Goal: Transaction & Acquisition: Obtain resource

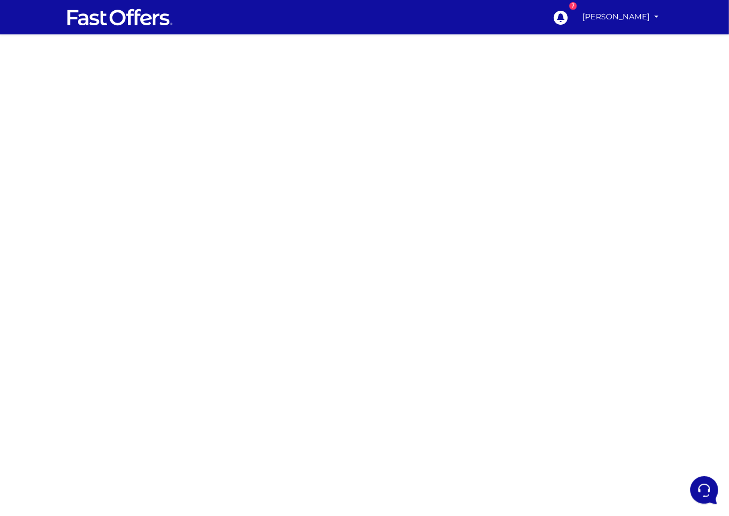
scroll to position [55, 0]
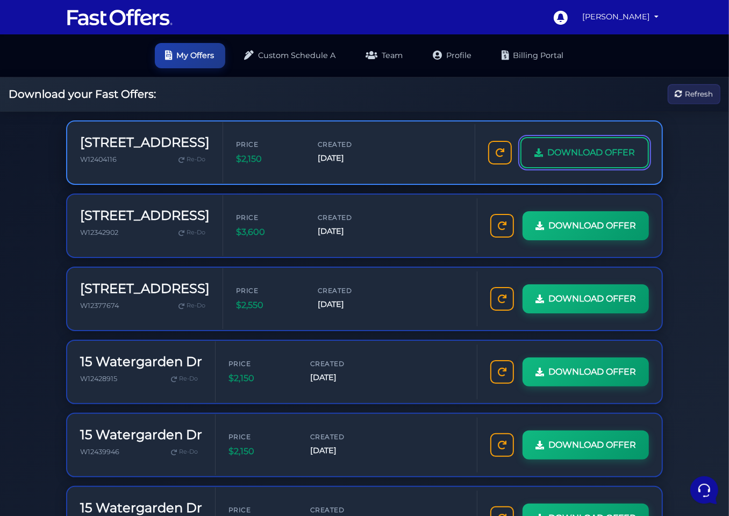
click at [544, 147] on link "DOWNLOAD OFFER" at bounding box center [584, 152] width 128 height 31
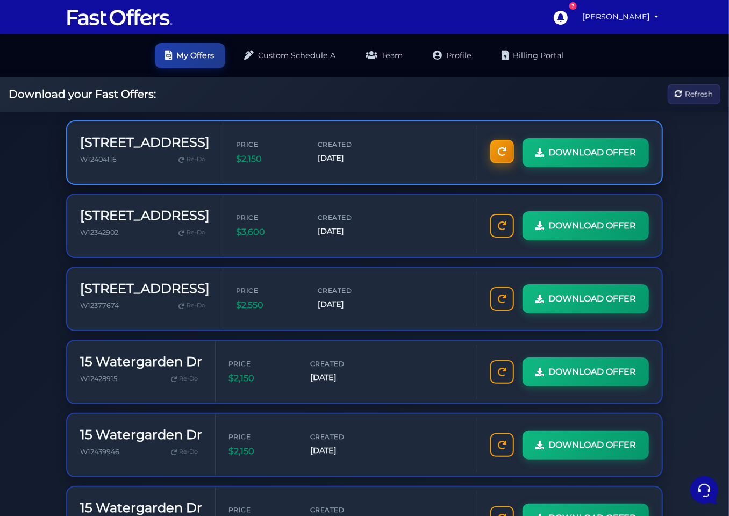
click at [498, 154] on icon at bounding box center [502, 151] width 9 height 9
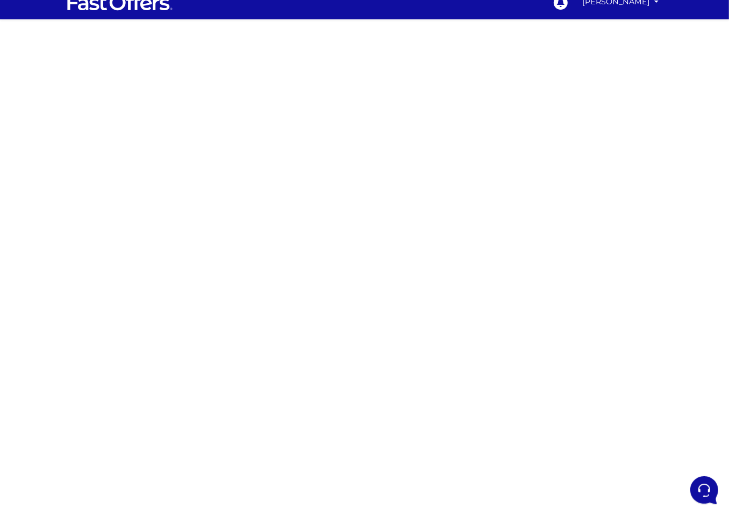
scroll to position [15, 0]
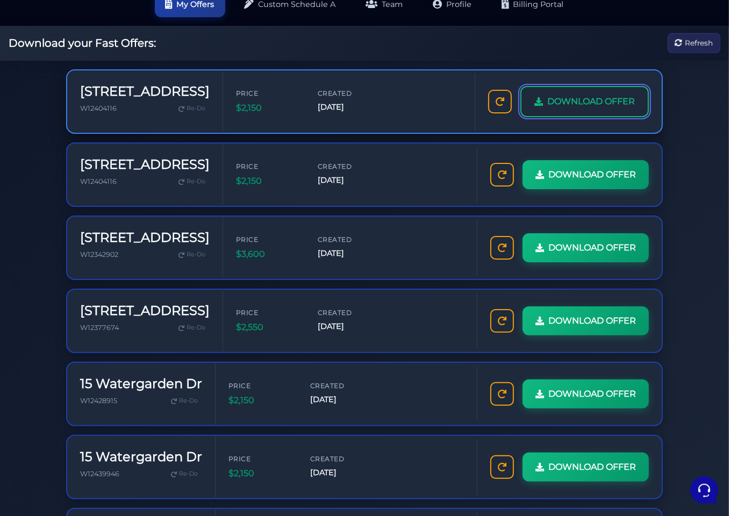
click at [568, 99] on span "DOWNLOAD OFFER" at bounding box center [591, 102] width 88 height 14
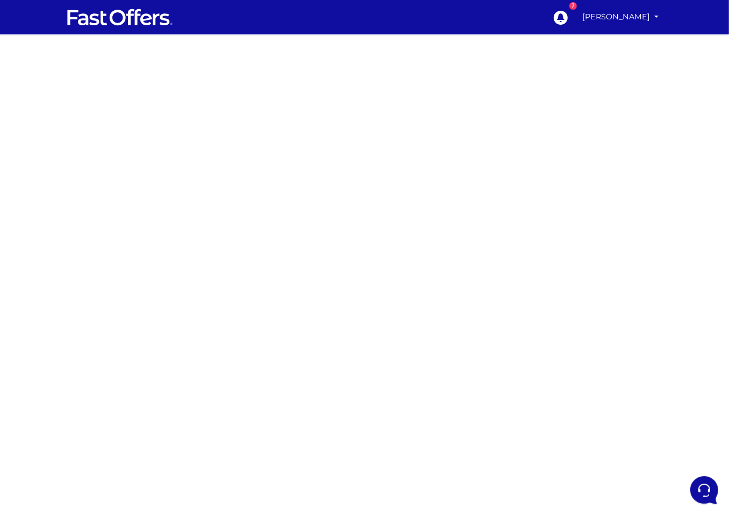
click at [16, 172] on div at bounding box center [364, 302] width 729 height 537
click at [39, 199] on div at bounding box center [364, 302] width 729 height 537
click at [34, 62] on div at bounding box center [364, 302] width 729 height 537
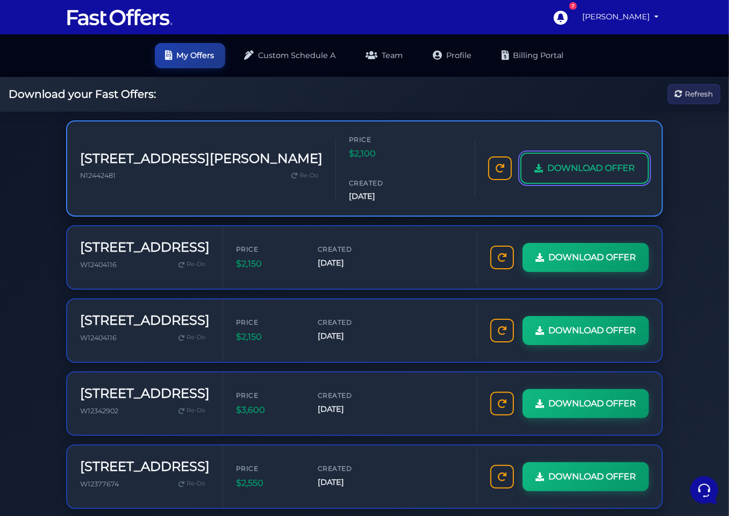
click at [566, 161] on span "DOWNLOAD OFFER" at bounding box center [591, 168] width 88 height 14
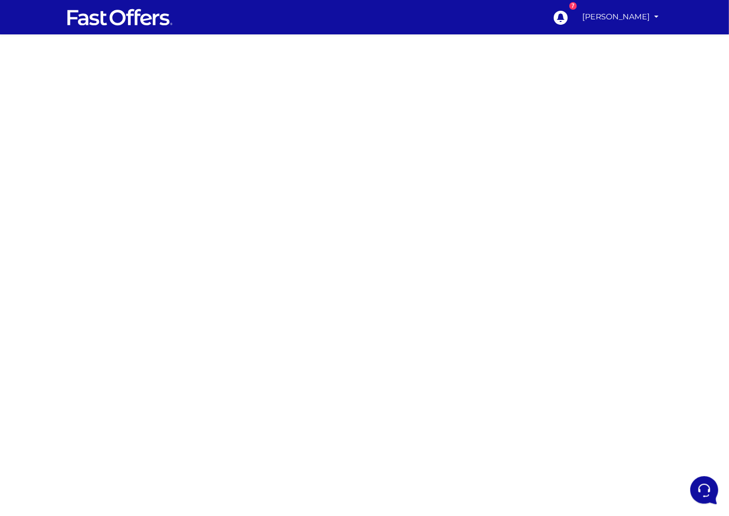
click at [16, 150] on div at bounding box center [364, 302] width 729 height 537
click at [14, 198] on div at bounding box center [364, 302] width 729 height 537
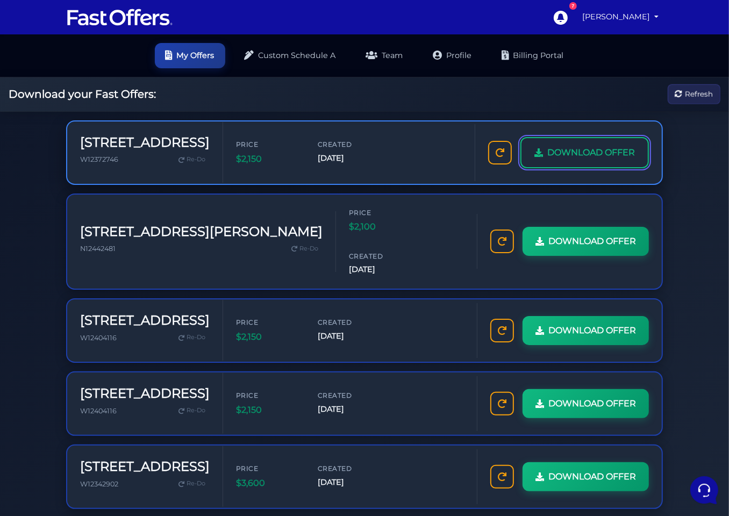
click at [558, 156] on span "DOWNLOAD OFFER" at bounding box center [591, 153] width 88 height 14
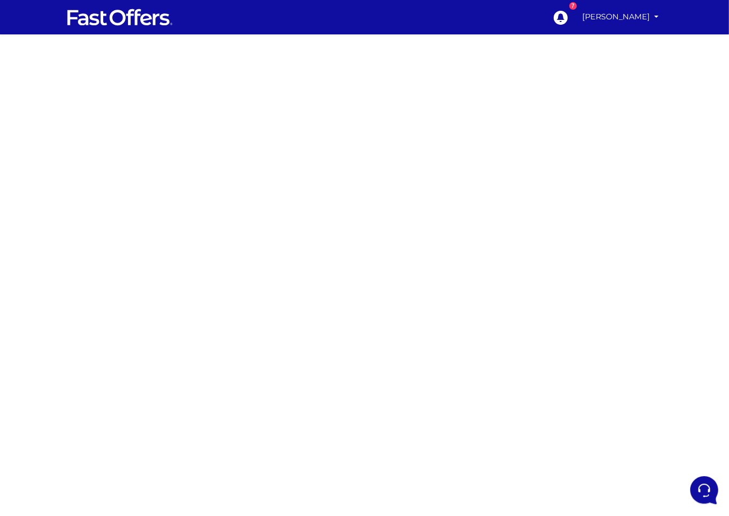
click at [21, 199] on div at bounding box center [364, 302] width 729 height 537
click at [12, 163] on div at bounding box center [364, 302] width 729 height 537
click at [8, 229] on div at bounding box center [364, 302] width 729 height 537
click at [12, 181] on div at bounding box center [364, 302] width 729 height 537
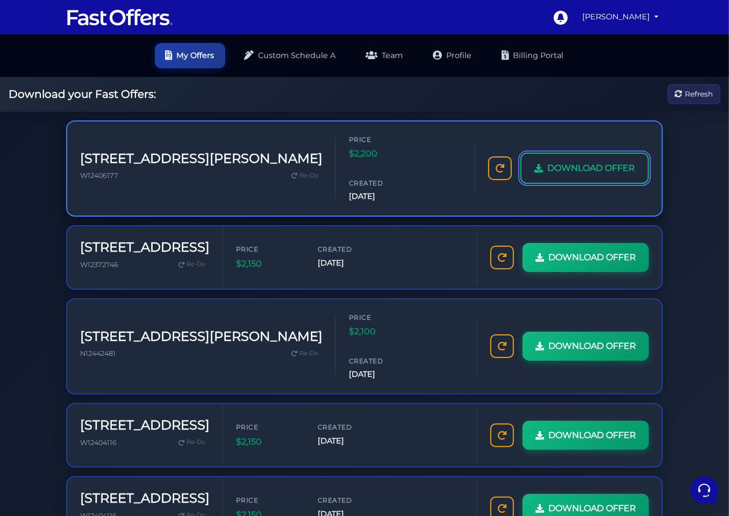
click at [566, 161] on span "DOWNLOAD OFFER" at bounding box center [591, 168] width 88 height 14
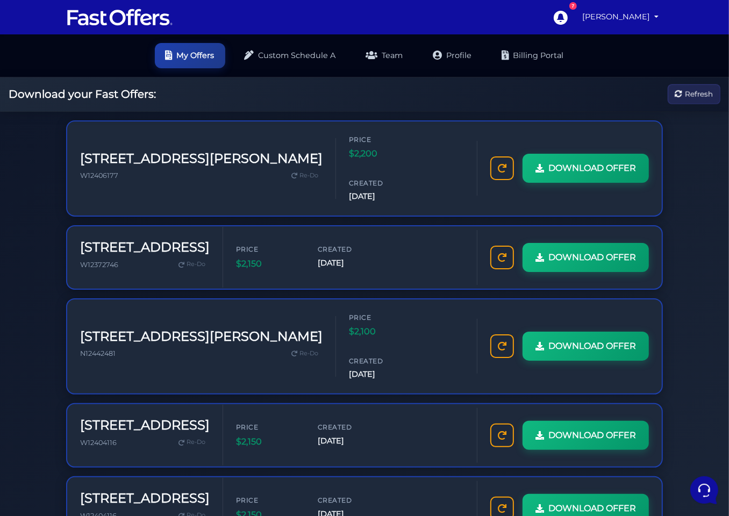
click at [13, 75] on ul "My Offers Custom Schedule A Team Profile Billing Portal" at bounding box center [364, 55] width 729 height 43
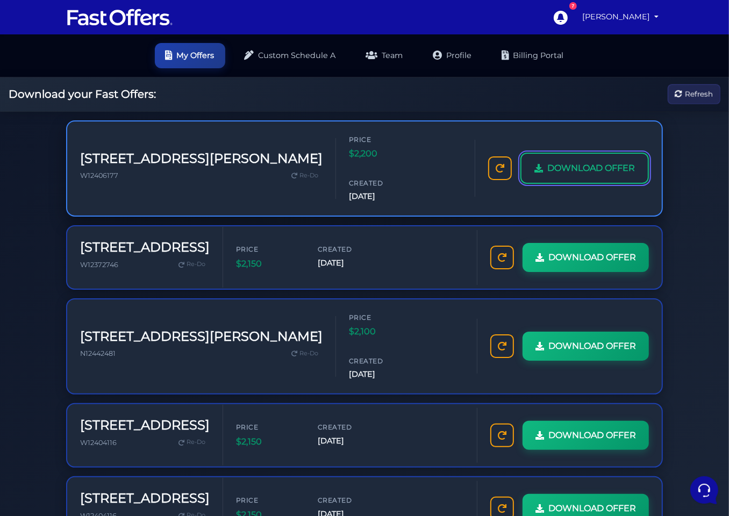
click at [588, 161] on span "DOWNLOAD OFFER" at bounding box center [591, 168] width 88 height 14
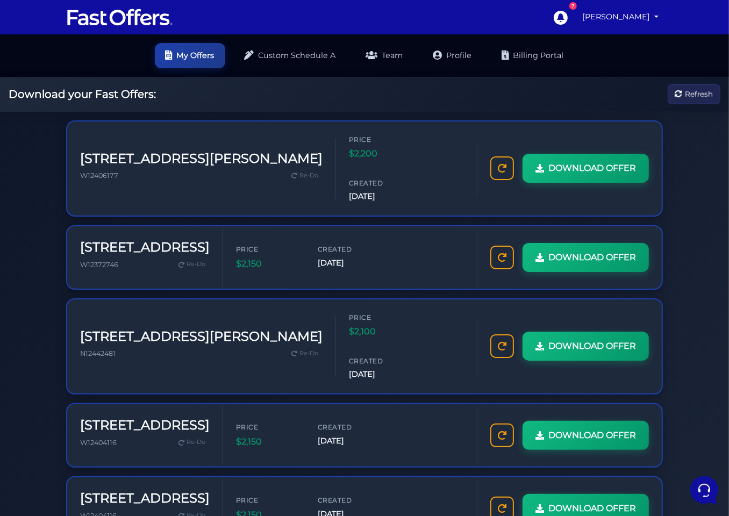
click at [0, 58] on html "7 Brandon Achaibar" at bounding box center [364, 484] width 729 height 968
click at [632, 22] on link "[PERSON_NAME]" at bounding box center [620, 16] width 85 height 21
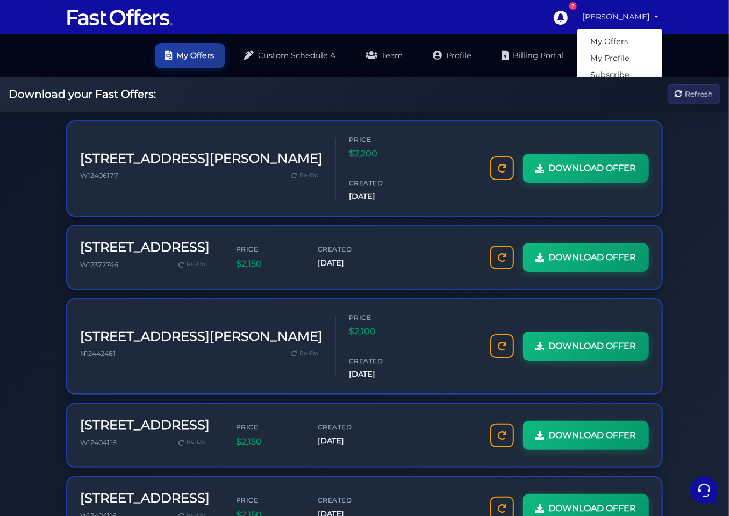
click at [632, 22] on link "[PERSON_NAME]" at bounding box center [620, 16] width 85 height 21
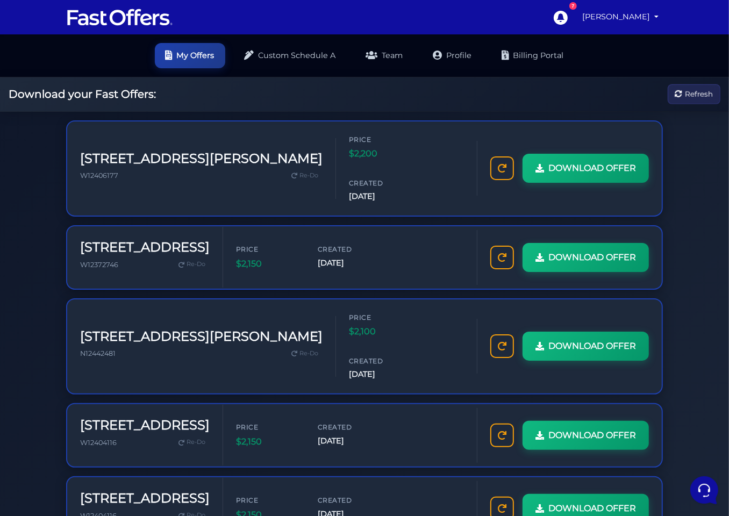
click at [19, 23] on nav "7 Brandon Achaibar My Offers My Profile" at bounding box center [364, 17] width 729 height 34
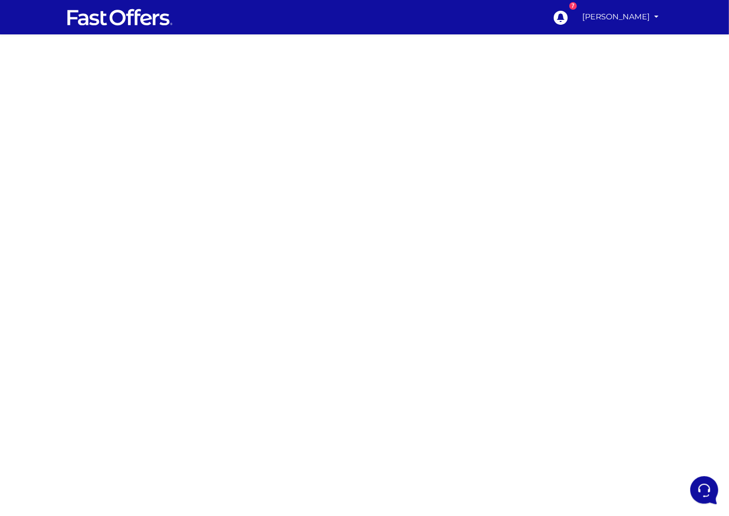
click at [15, 168] on div at bounding box center [364, 302] width 729 height 537
click at [1, 101] on div at bounding box center [364, 302] width 729 height 537
